Goal: Feedback & Contribution: Submit feedback/report problem

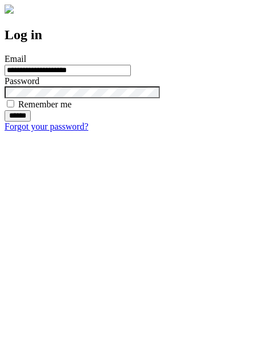
type input "**********"
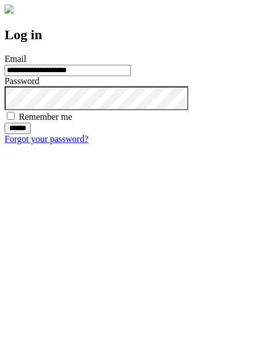
click at [31, 134] on input "******" at bounding box center [18, 128] width 26 height 11
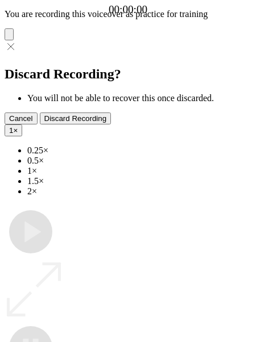
type input "**********"
